Goal: Task Accomplishment & Management: Use online tool/utility

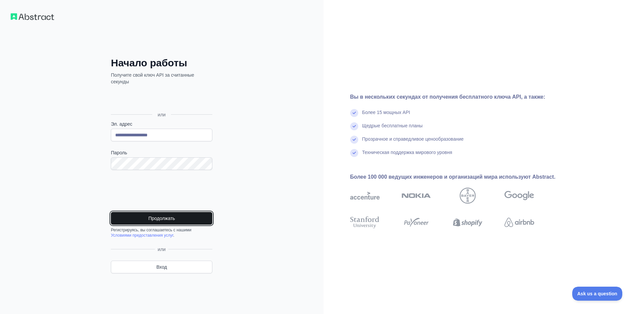
click at [178, 219] on button "Продолжать" at bounding box center [161, 218] width 101 height 13
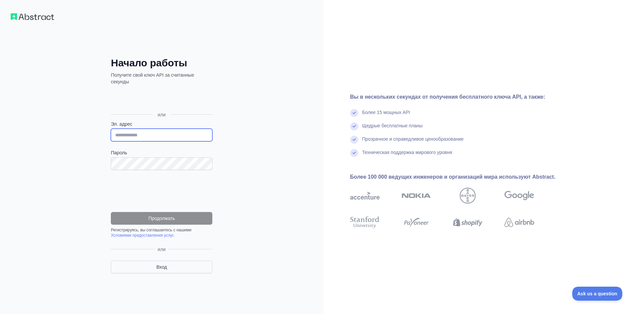
type input "**********"
click at [157, 264] on ya-tr-span "Вход" at bounding box center [161, 267] width 11 height 7
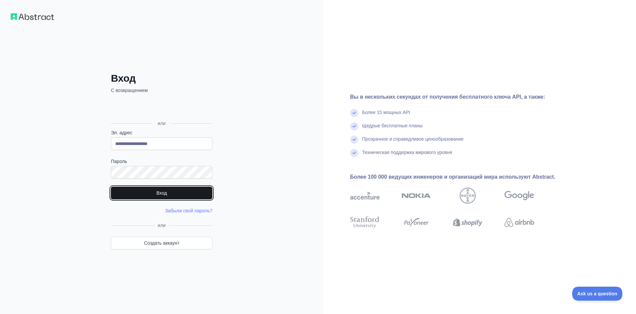
click at [157, 192] on button "Вход" at bounding box center [161, 193] width 101 height 13
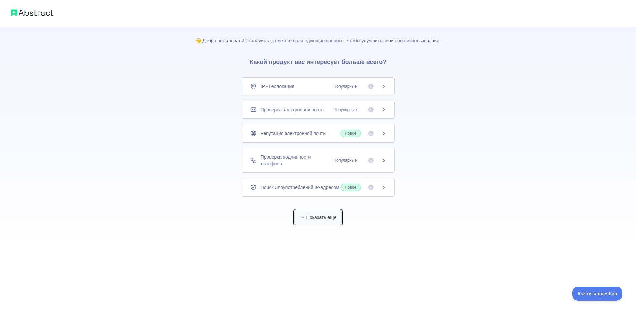
click at [323, 168] on button "Показать еще" at bounding box center [317, 217] width 47 height 15
click at [342, 164] on div "Проверка подлинности телефона Популярные" at bounding box center [318, 160] width 136 height 13
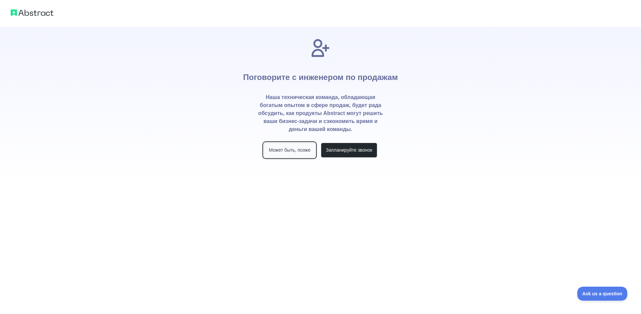
click at [302, 154] on button "Может быть, позже" at bounding box center [290, 150] width 52 height 15
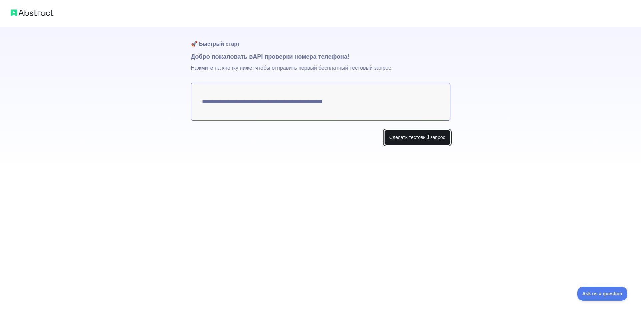
click at [342, 139] on ya-tr-span "Сделать тестовый запрос" at bounding box center [417, 137] width 56 height 7
